Goal: Task Accomplishment & Management: Manage account settings

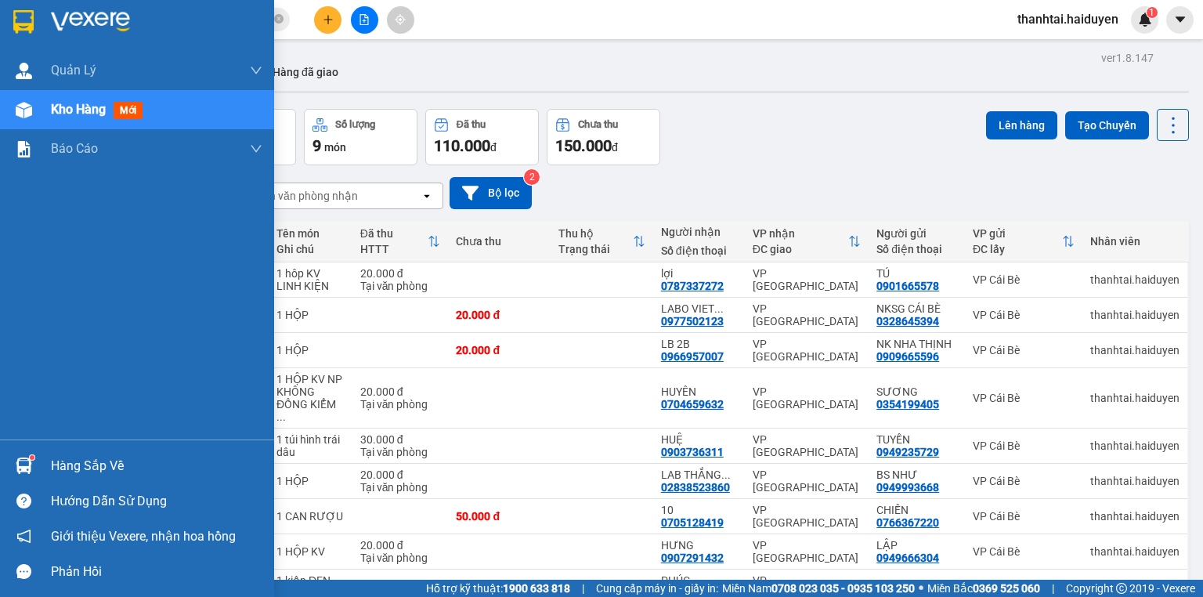
drag, startPoint x: 66, startPoint y: 467, endPoint x: 74, endPoint y: 461, distance: 10.0
click at [67, 467] on div "Hàng sắp về" at bounding box center [157, 466] width 212 height 24
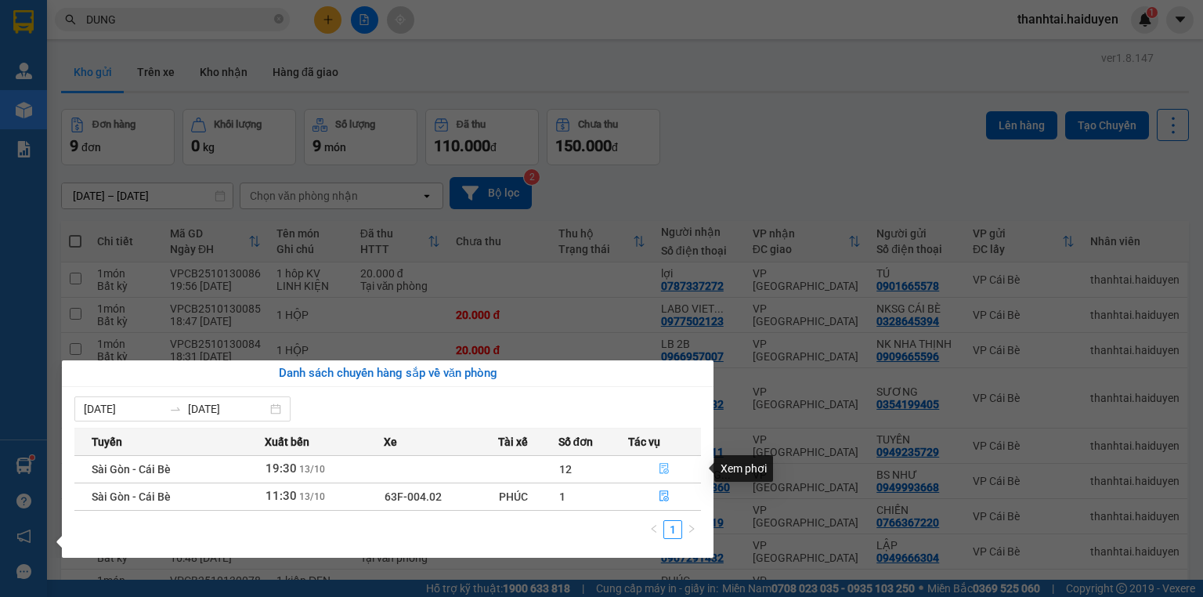
click at [664, 465] on icon "file-done" at bounding box center [664, 468] width 11 height 11
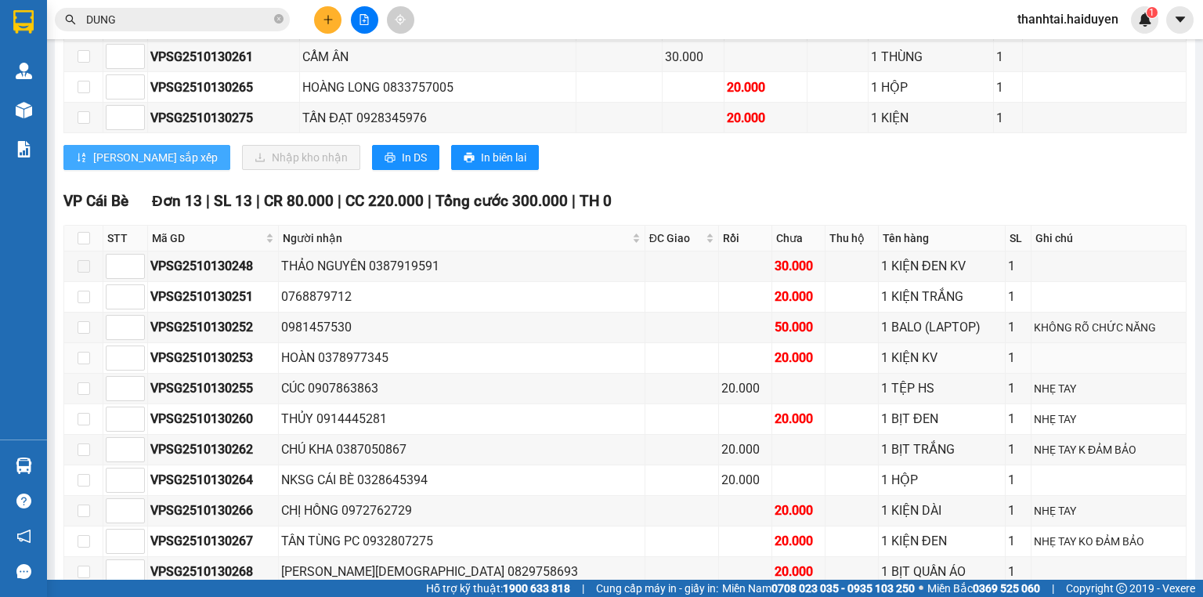
scroll to position [752, 0]
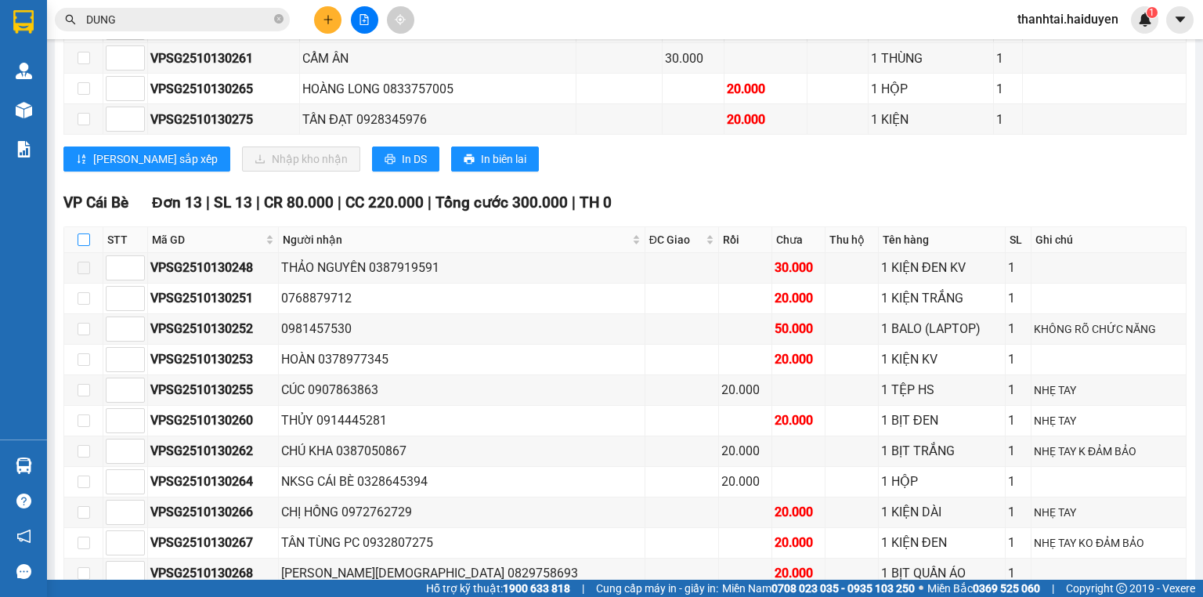
click at [82, 244] on input "checkbox" at bounding box center [84, 239] width 13 height 13
checkbox input "true"
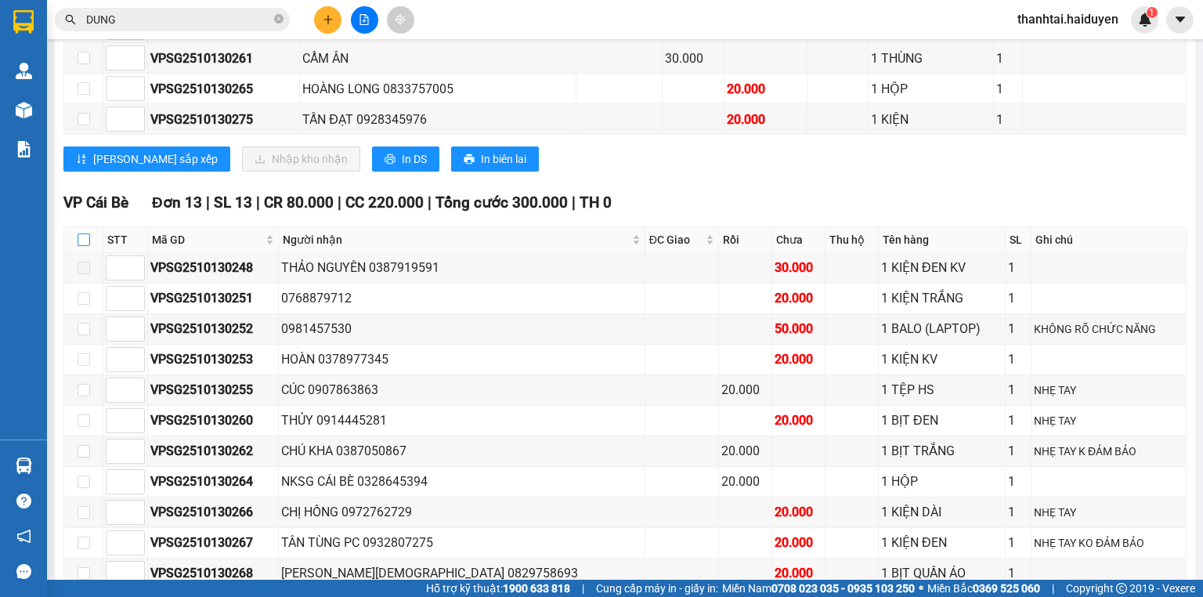
checkbox input "true"
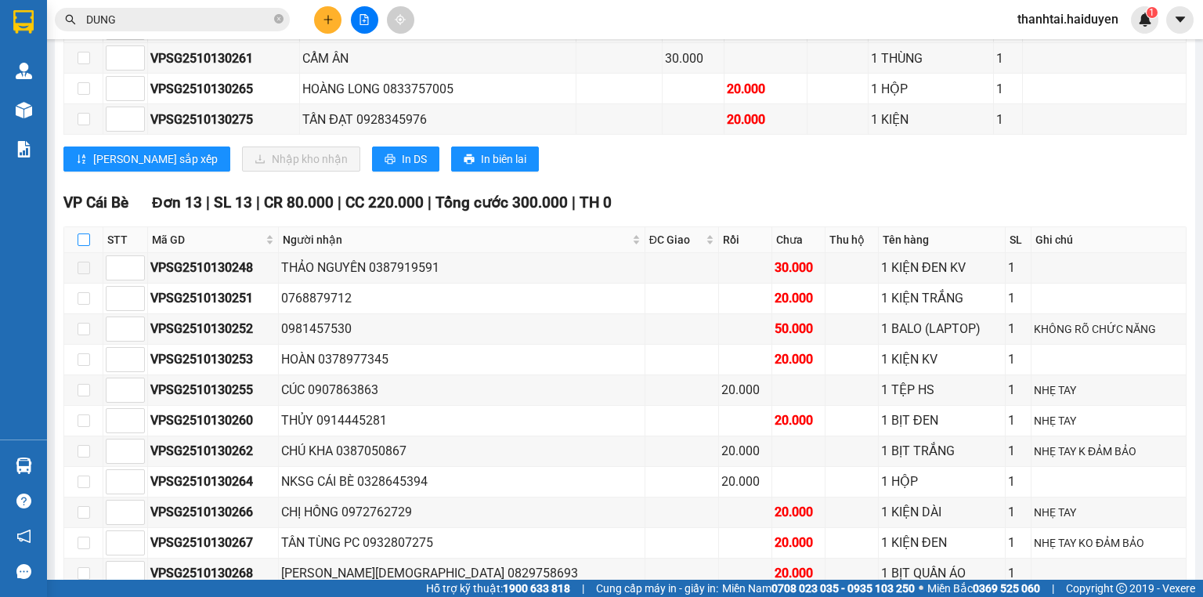
checkbox input "true"
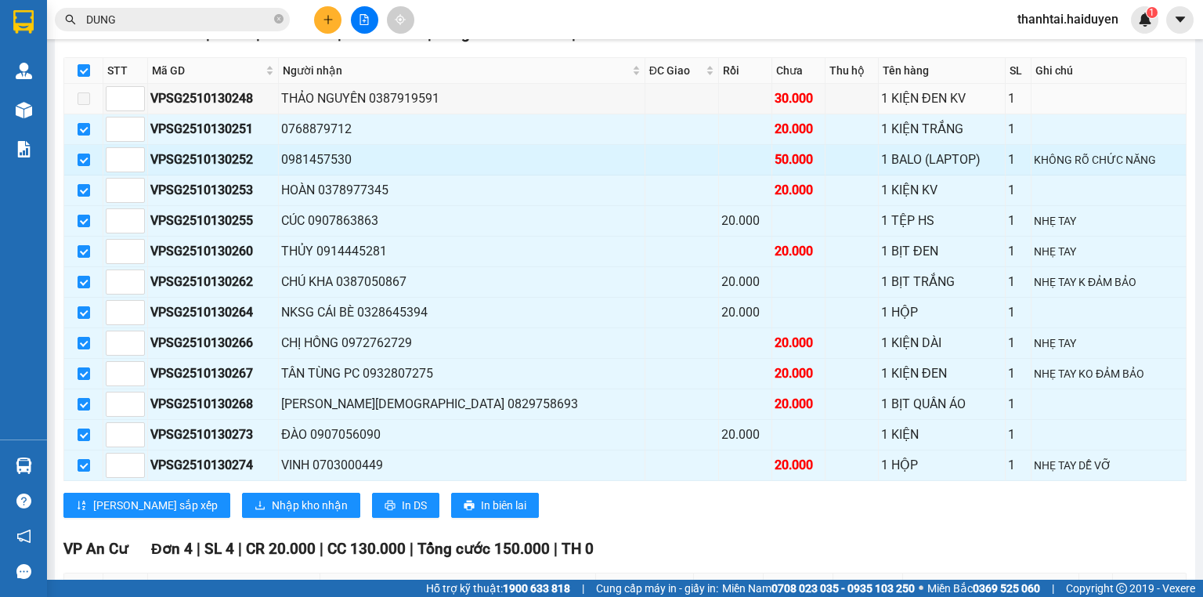
scroll to position [940, 0]
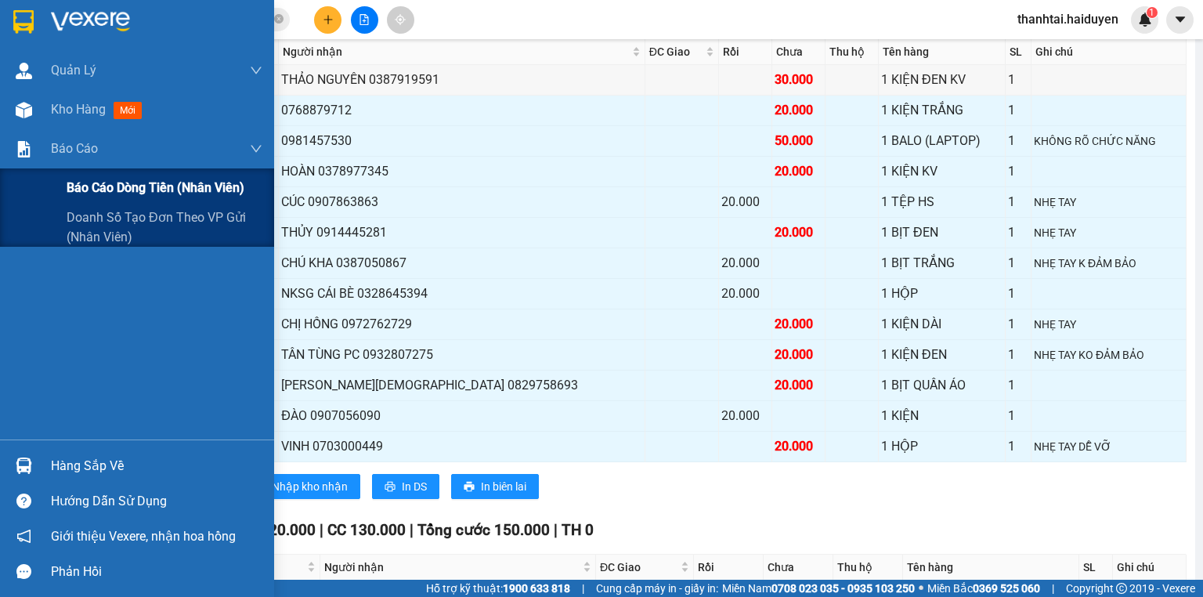
click at [94, 197] on div "Báo cáo dòng tiền (nhân viên)" at bounding box center [165, 187] width 196 height 39
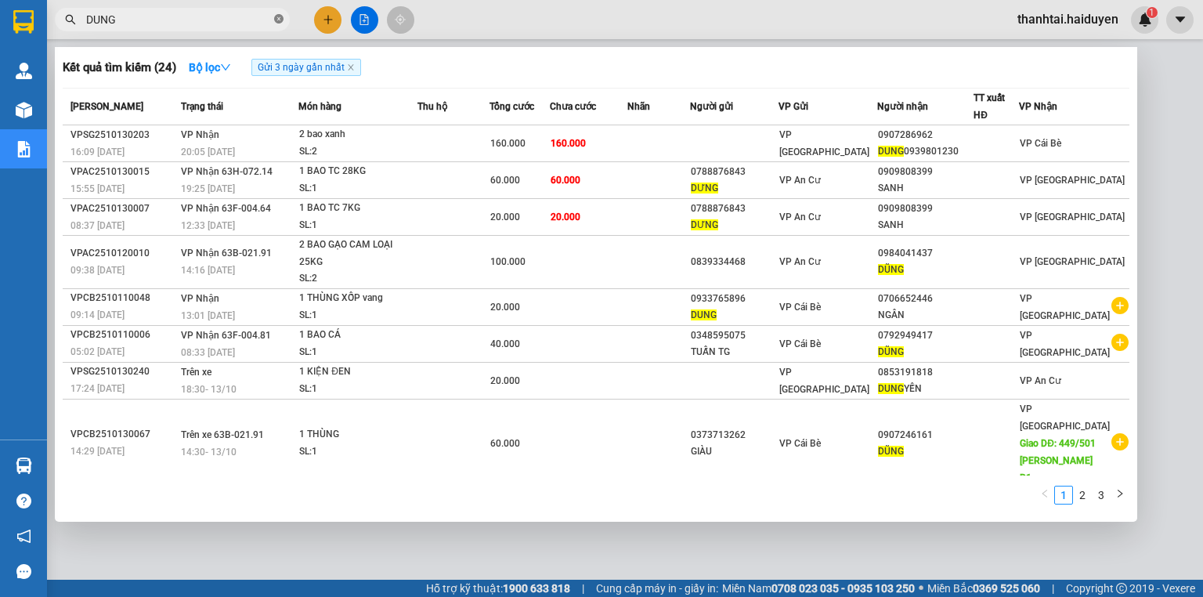
click at [276, 22] on icon "close-circle" at bounding box center [278, 18] width 9 height 9
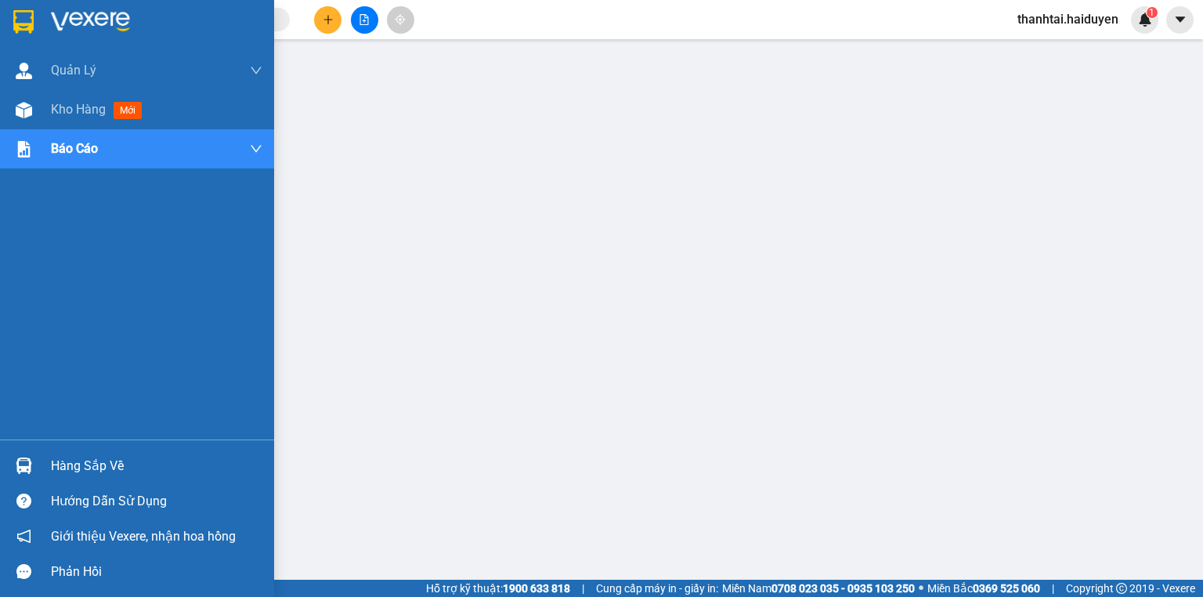
click at [66, 456] on div "Hàng sắp về" at bounding box center [157, 466] width 212 height 24
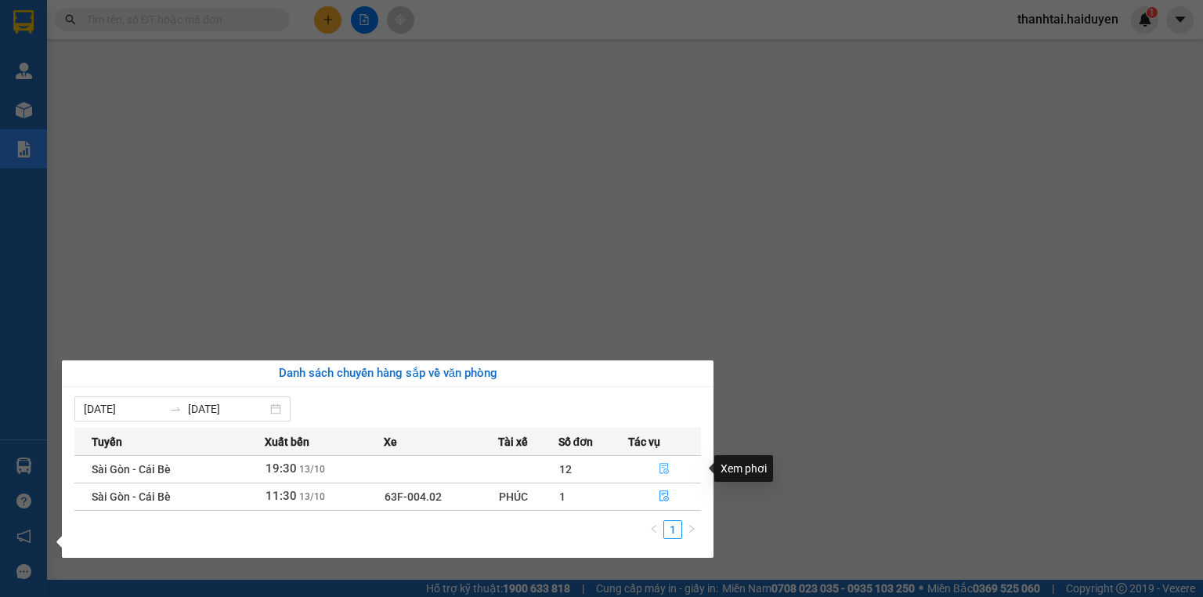
click at [667, 468] on icon "file-done" at bounding box center [664, 468] width 11 height 11
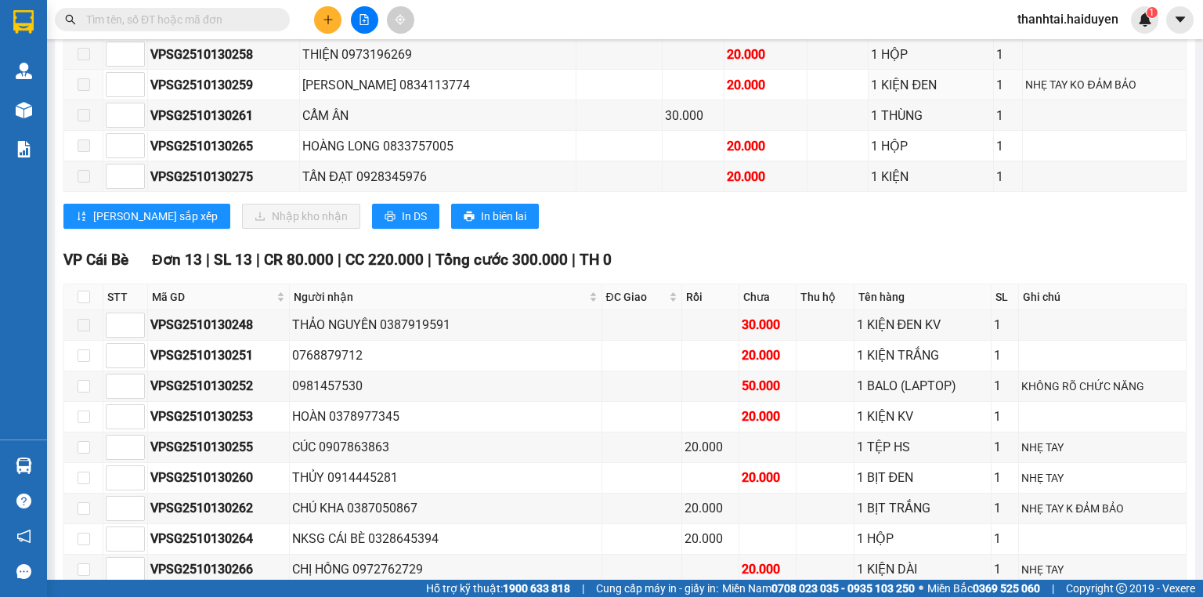
scroll to position [752, 0]
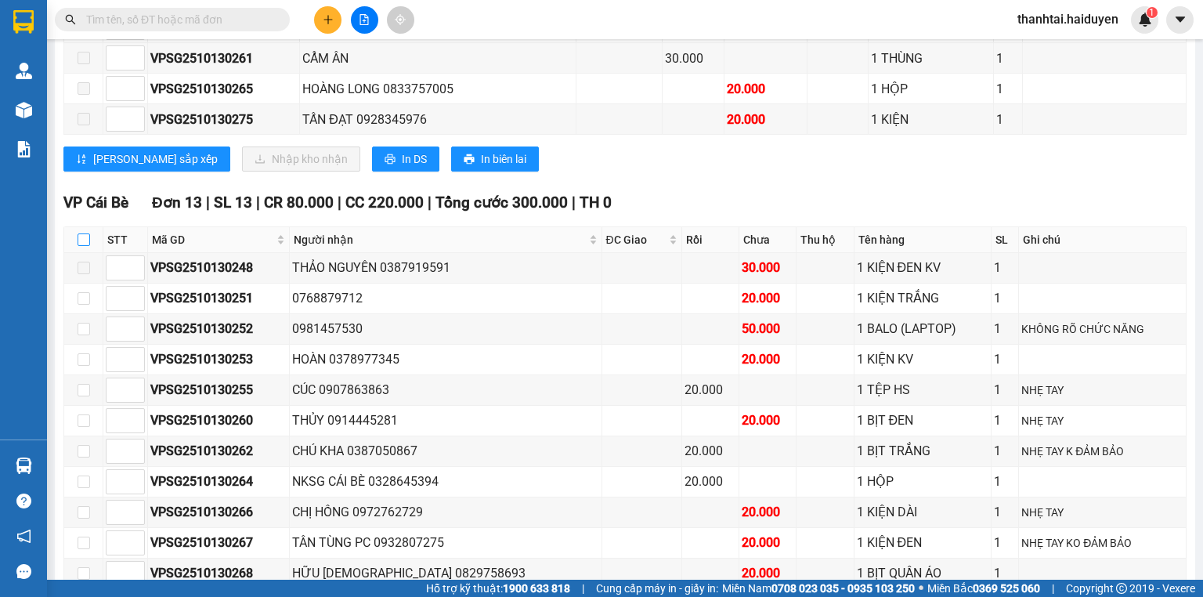
drag, startPoint x: 81, startPoint y: 248, endPoint x: 142, endPoint y: 238, distance: 61.1
click at [85, 246] on input "checkbox" at bounding box center [84, 239] width 13 height 13
checkbox input "true"
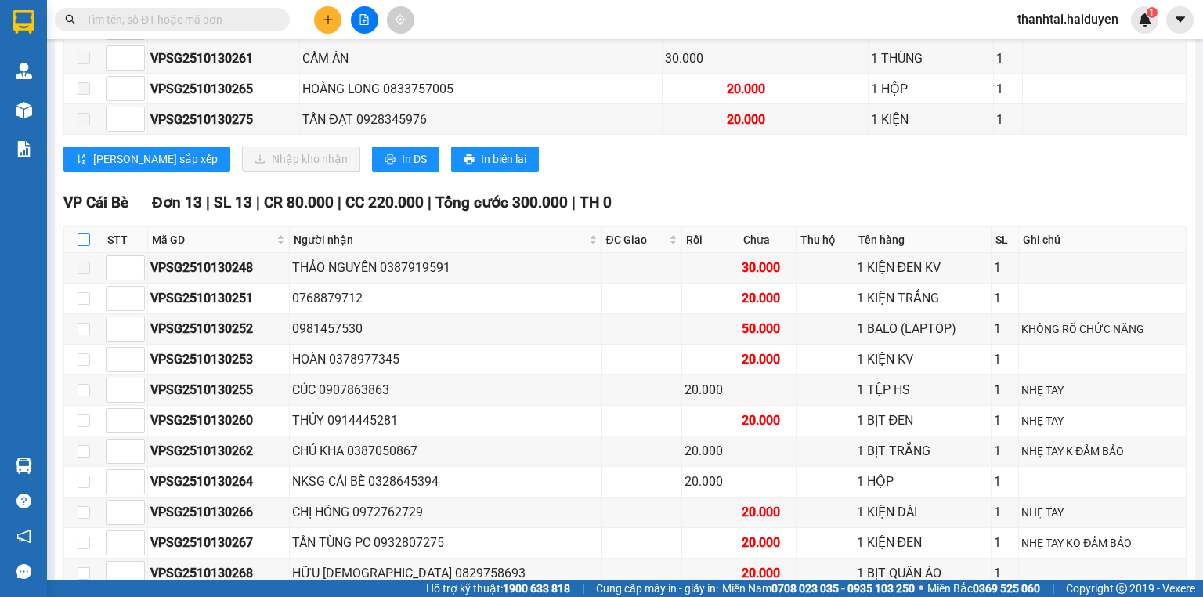
checkbox input "true"
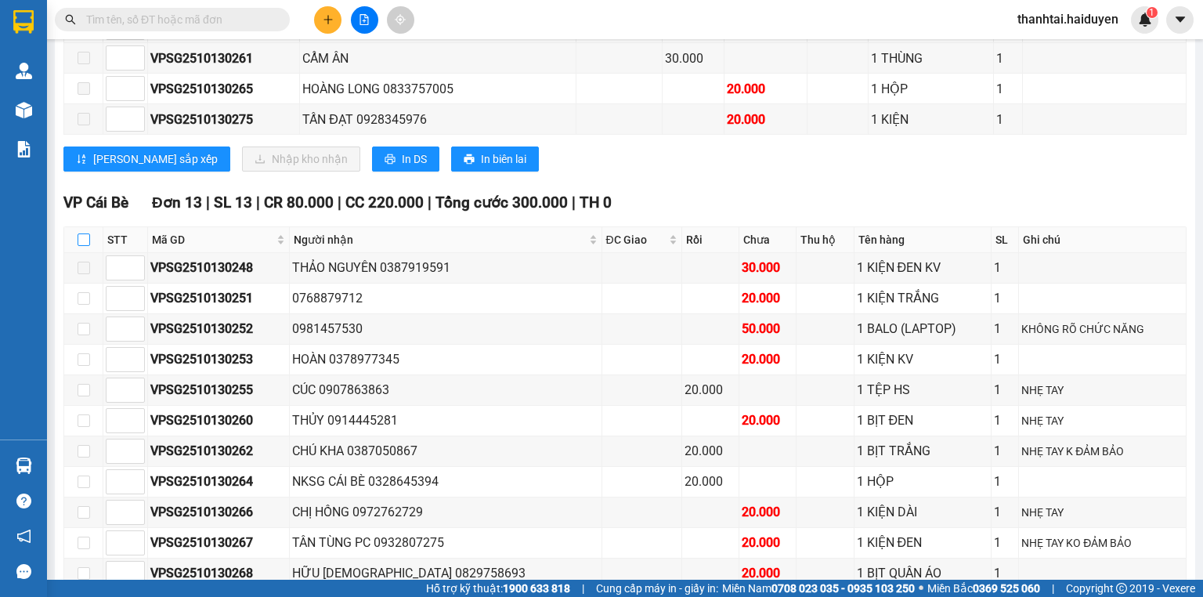
checkbox input "true"
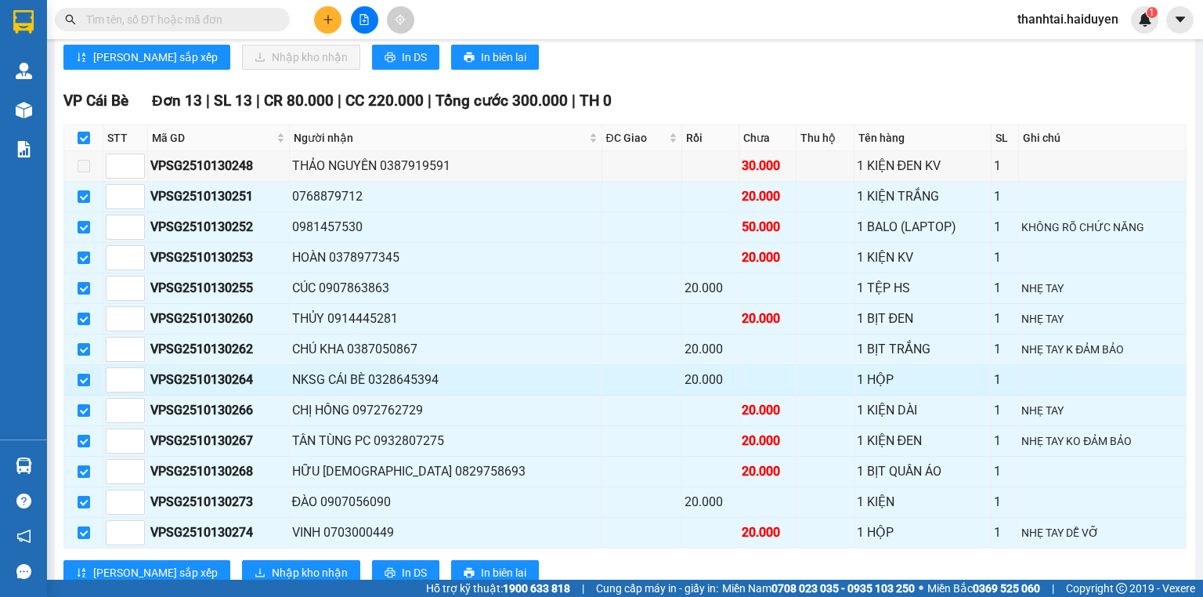
scroll to position [815, 0]
